Goal: Transaction & Acquisition: Purchase product/service

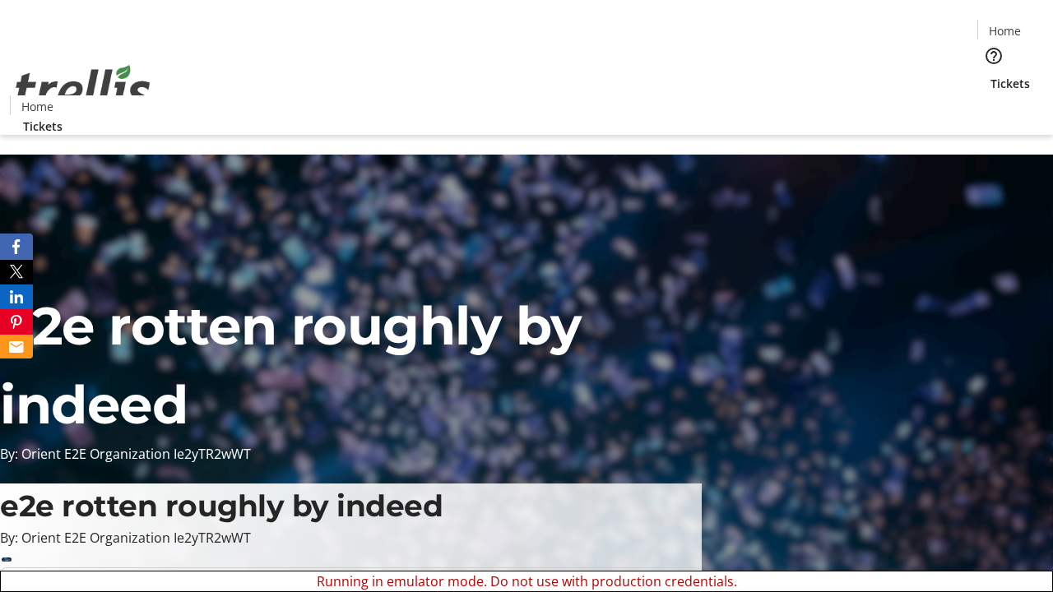
click at [1006, 25] on span "Sign Up" at bounding box center [1013, 23] width 48 height 20
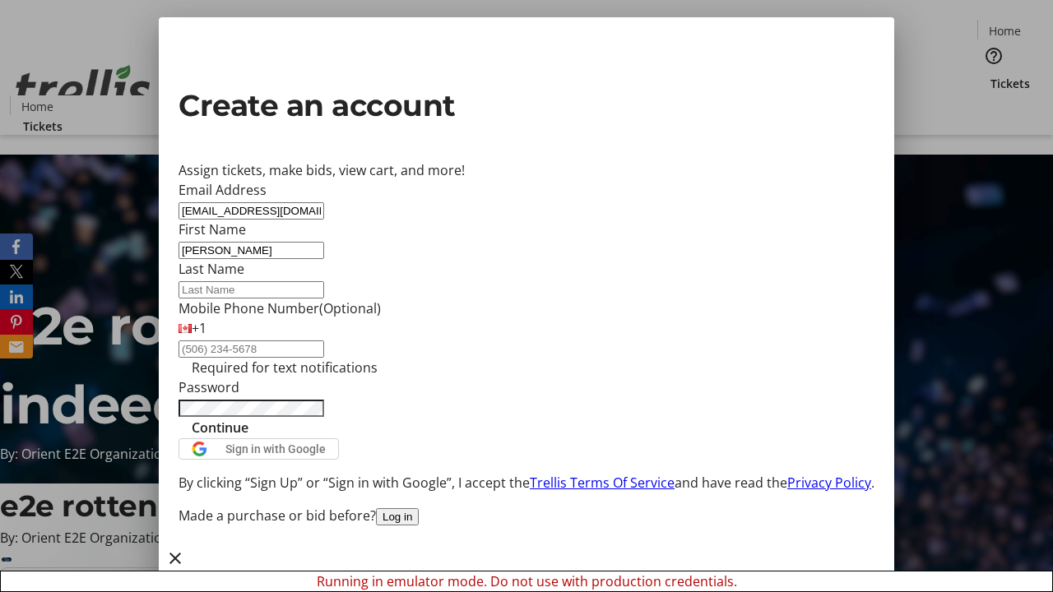
type input "[PERSON_NAME]"
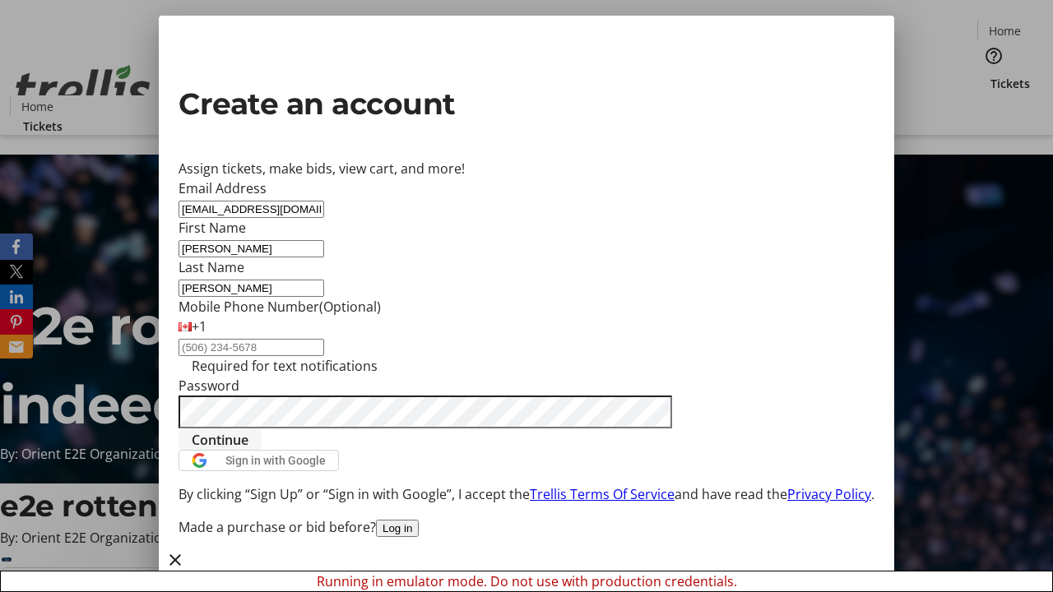
click at [248, 450] on span "Continue" at bounding box center [220, 440] width 57 height 20
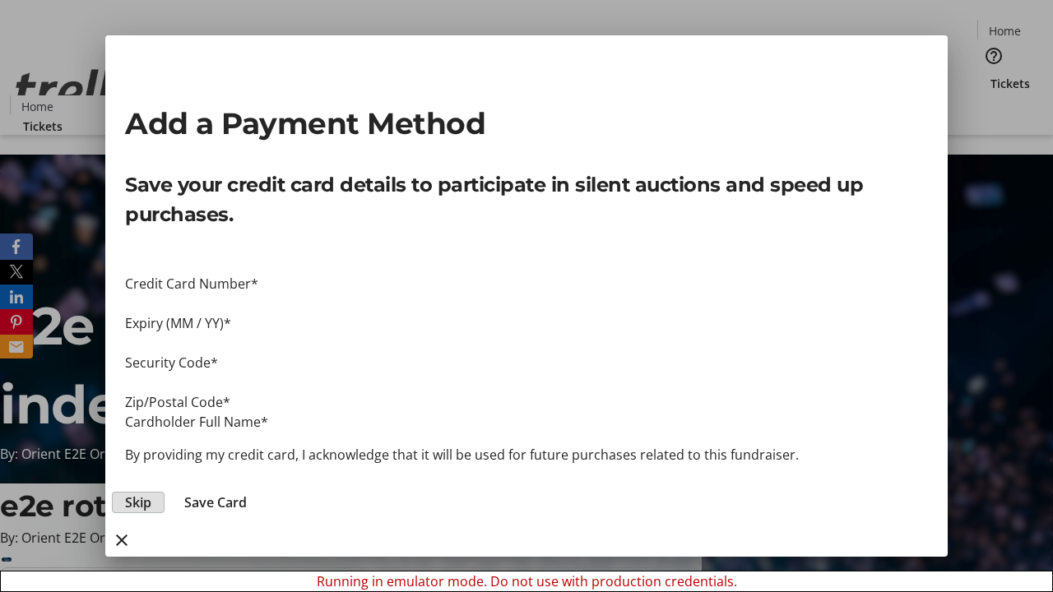
click at [151, 493] on span "Skip" at bounding box center [138, 503] width 26 height 20
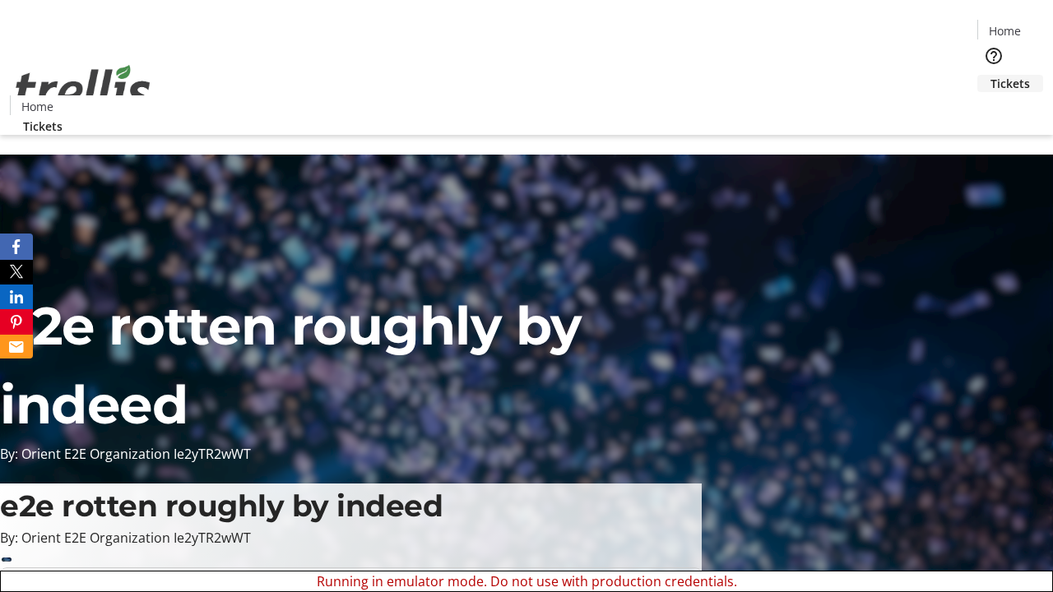
click at [990, 75] on span "Tickets" at bounding box center [1009, 83] width 39 height 17
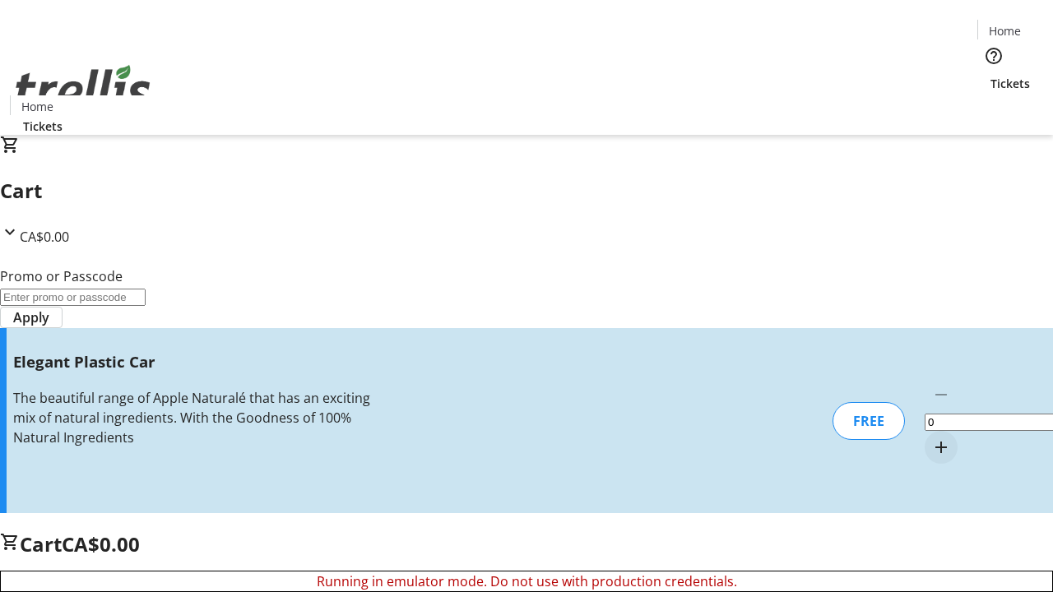
click at [931, 438] on mat-icon "Increment by one" at bounding box center [941, 448] width 20 height 20
type input "1"
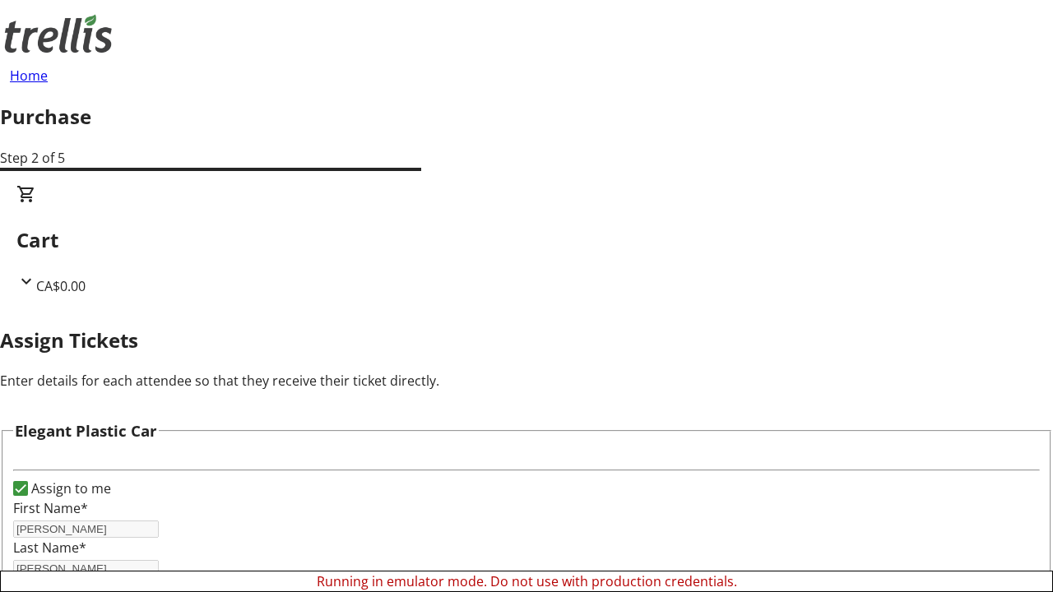
scroll to position [100, 0]
